Goal: Transaction & Acquisition: Purchase product/service

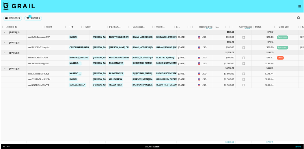
scroll to position [0, 55]
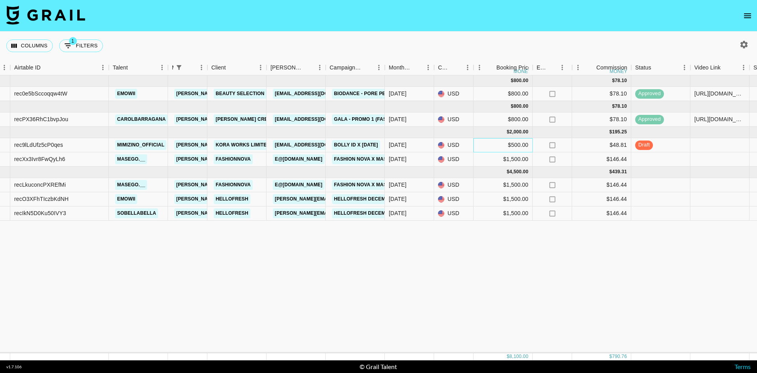
drag, startPoint x: 519, startPoint y: 146, endPoint x: 495, endPoint y: 140, distance: 23.9
click at [495, 140] on div "$500.00" at bounding box center [503, 145] width 59 height 14
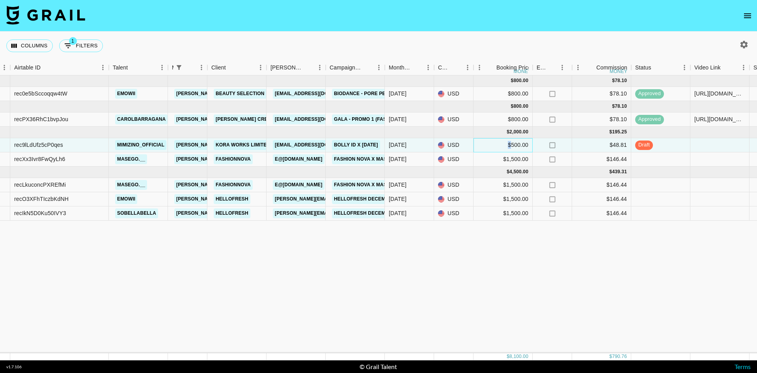
click at [495, 140] on div "$500.00" at bounding box center [503, 145] width 59 height 14
click at [458, 143] on div "USD" at bounding box center [453, 145] width 39 height 14
click at [445, 143] on div "USD" at bounding box center [453, 145] width 39 height 14
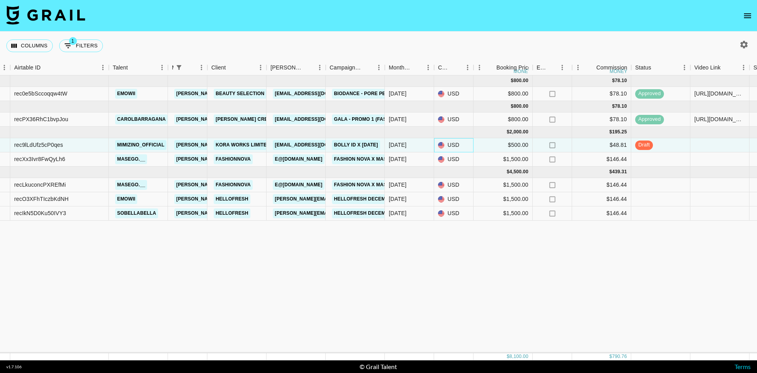
click at [439, 145] on span at bounding box center [441, 145] width 6 height 6
click at [455, 146] on div "USD" at bounding box center [453, 145] width 39 height 14
click at [492, 148] on div "$500.00" at bounding box center [503, 145] width 59 height 14
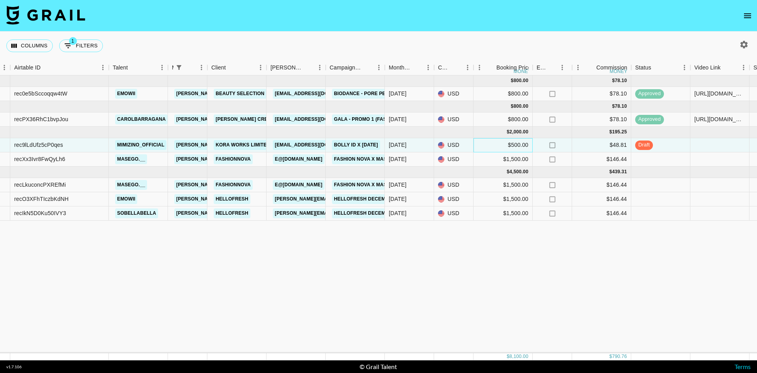
click at [513, 144] on div "$500.00" at bounding box center [503, 145] width 59 height 14
